Goal: Information Seeking & Learning: Learn about a topic

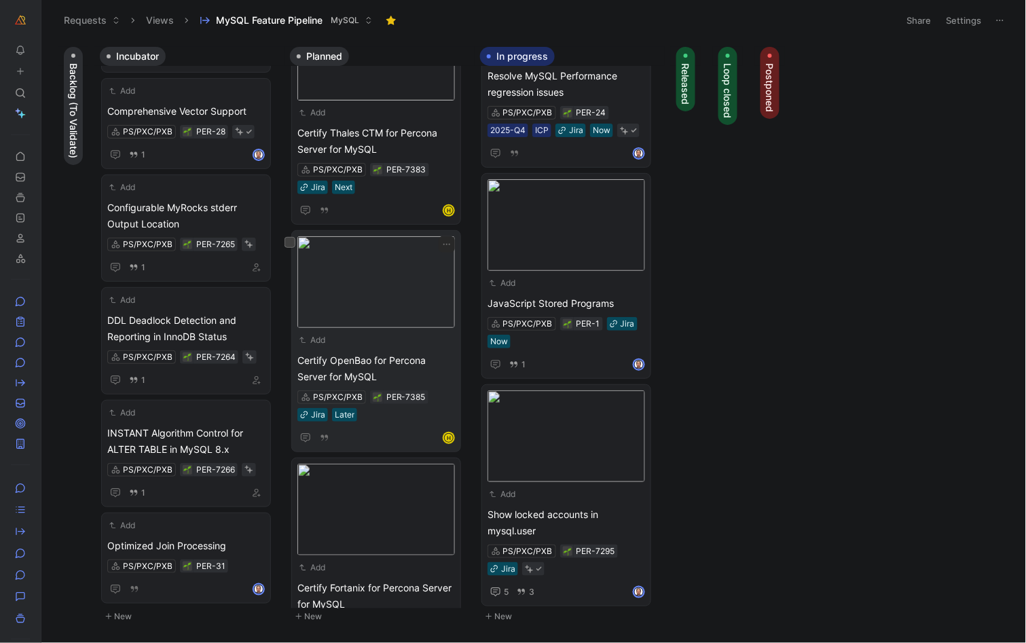
scroll to position [740, 0]
click at [363, 346] on div "Add Certify OpenBao for Percona Server for MySQL PS/PXC/PXB PER-7385 Jira Later…" at bounding box center [375, 341] width 157 height 210
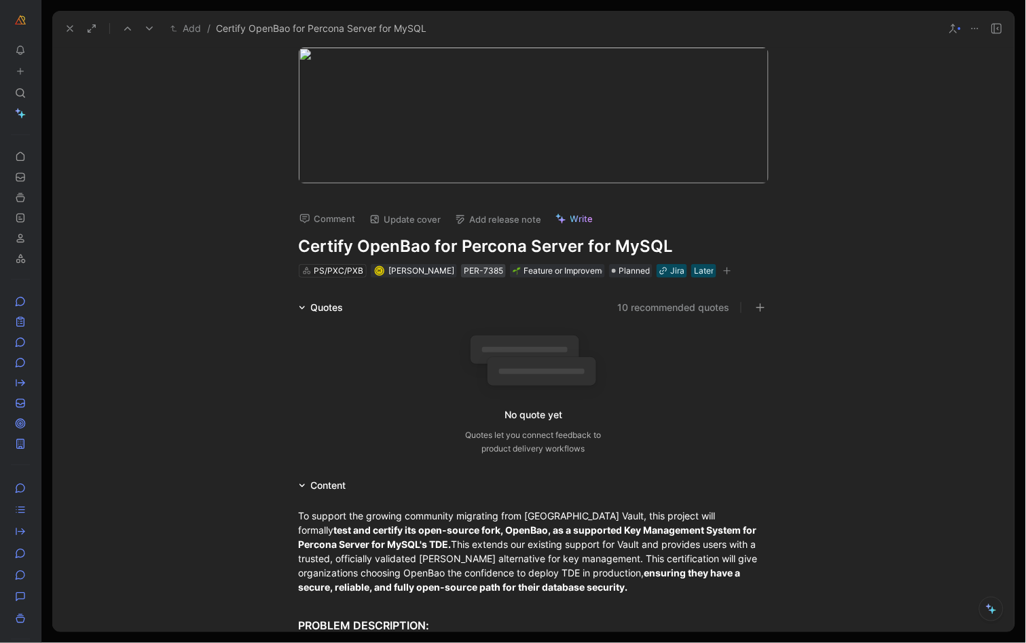
click at [478, 268] on div "PER-7385" at bounding box center [483, 271] width 39 height 14
click at [67, 29] on icon at bounding box center [69, 28] width 11 height 11
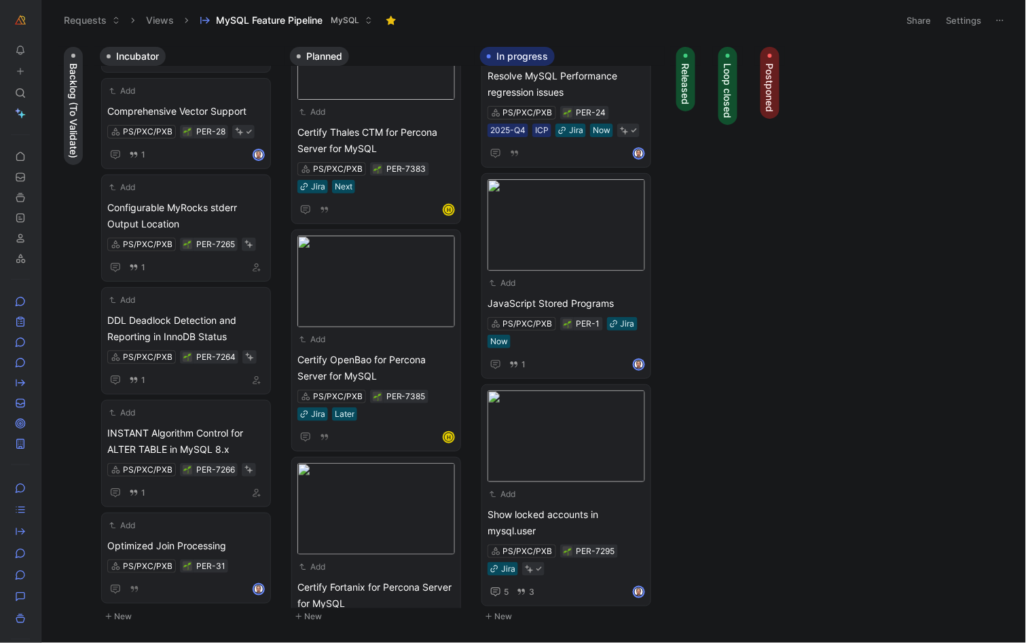
click at [67, 29] on button "Requests" at bounding box center [92, 20] width 69 height 20
click at [336, 369] on span "Certify OpenBao for Percona Server for MySQL" at bounding box center [375, 368] width 157 height 33
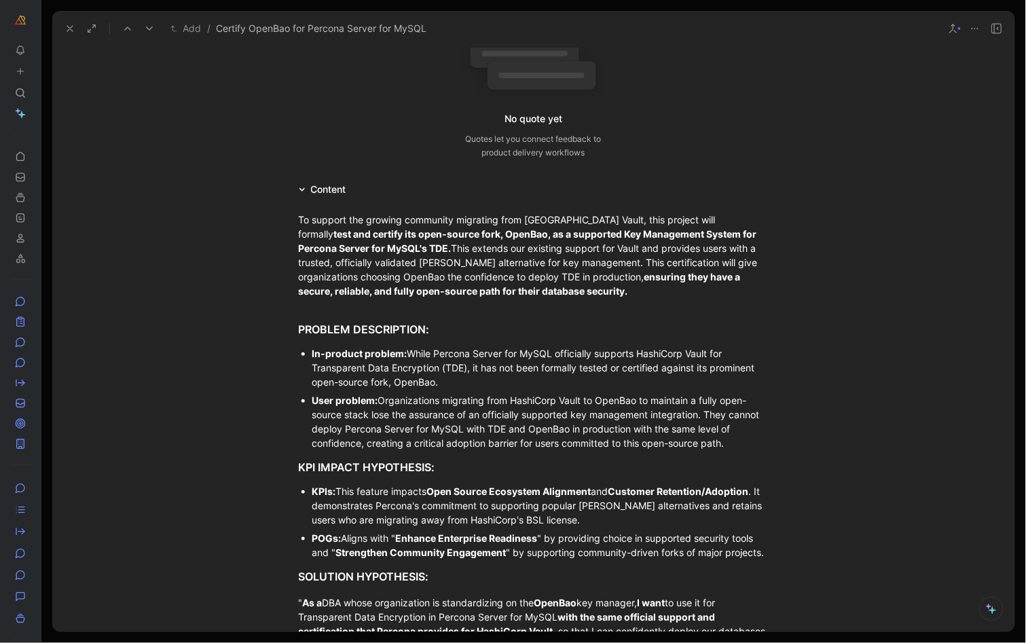
scroll to position [306, 0]
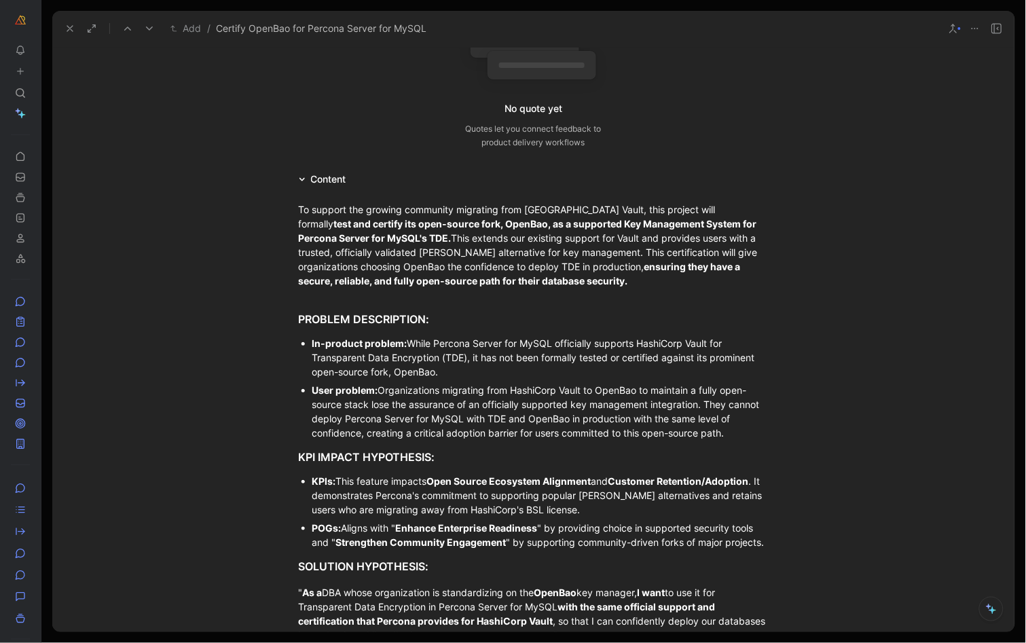
click at [482, 358] on div "In-product problem: While Percona Server for MySQL officially supports HashiCor…" at bounding box center [540, 357] width 456 height 43
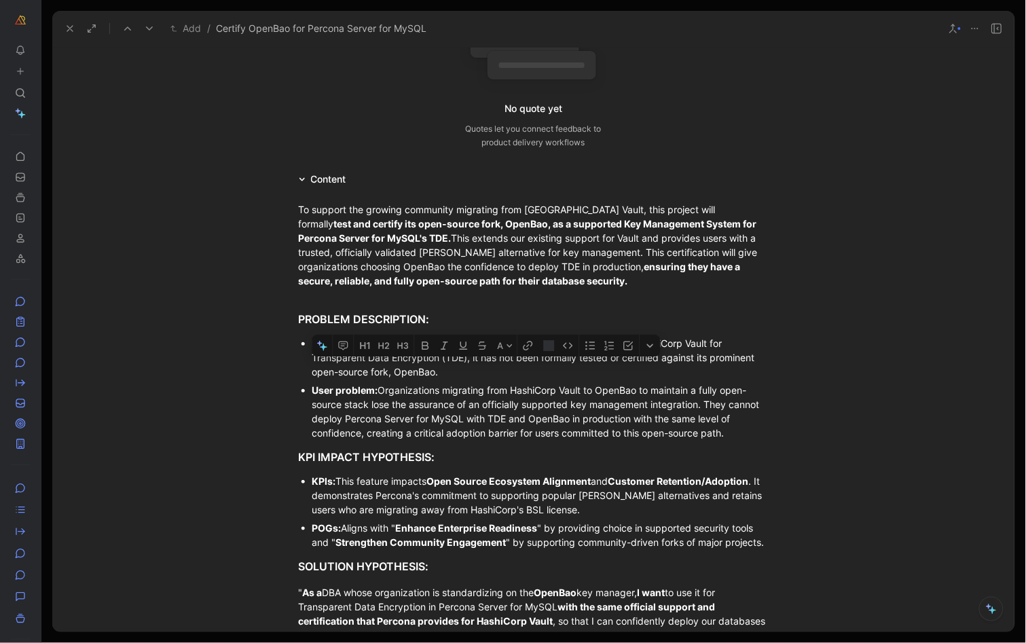
click at [482, 358] on div "In-product problem: While Percona Server for MySQL officially supports HashiCor…" at bounding box center [540, 357] width 456 height 43
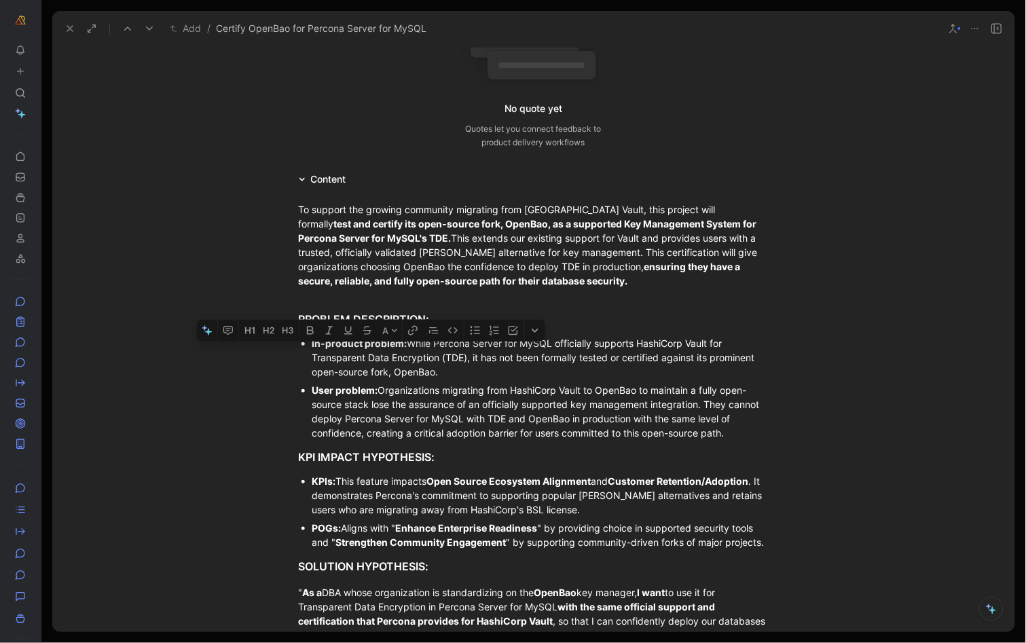
click at [482, 358] on div "In-product problem: While Percona Server for MySQL officially supports HashiCor…" at bounding box center [540, 357] width 456 height 43
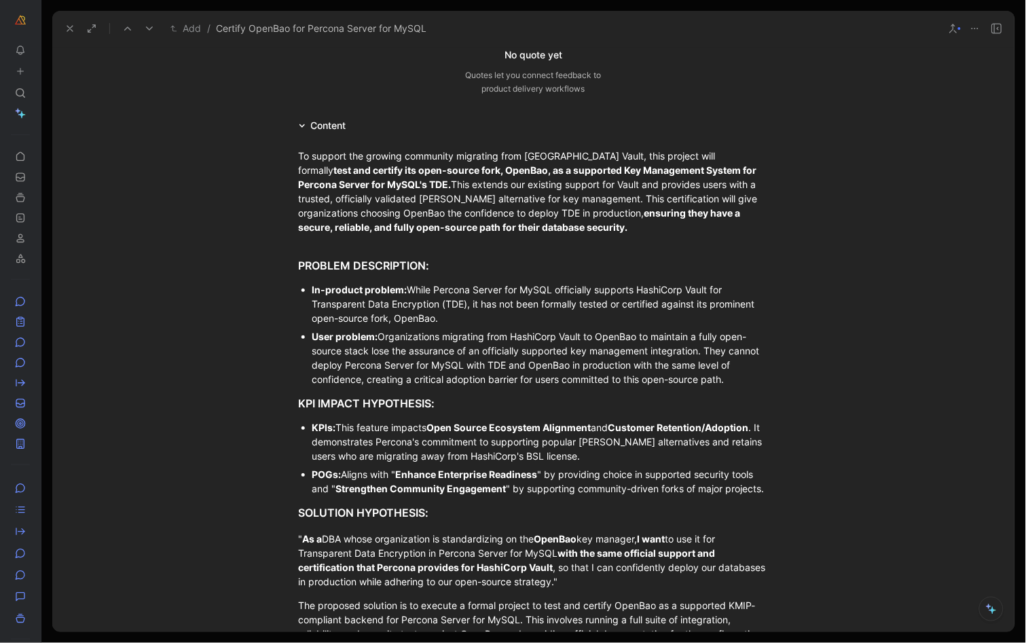
scroll to position [369, 0]
